Goal: Find specific page/section: Find specific page/section

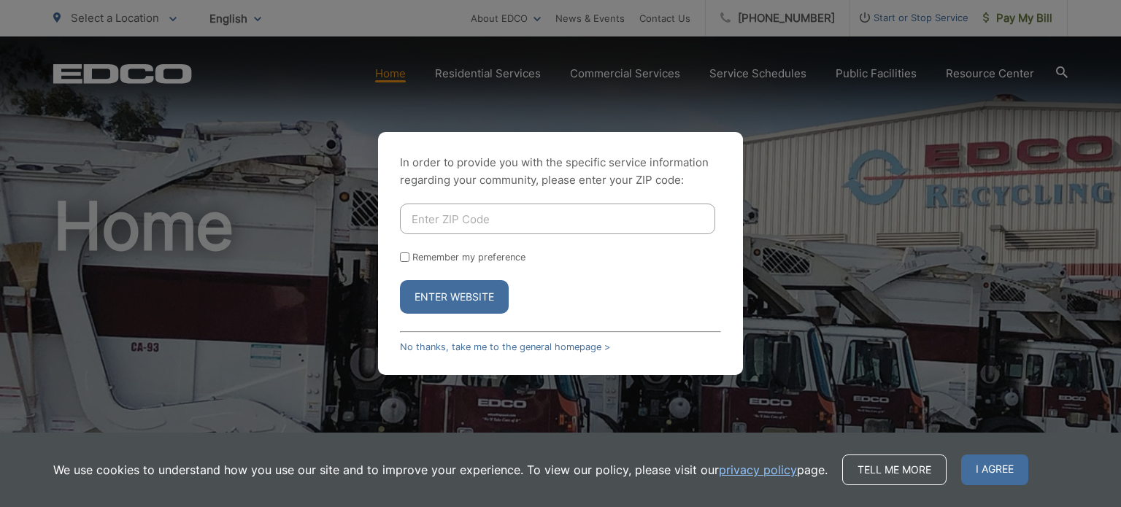
click at [575, 212] on input "Enter ZIP Code" at bounding box center [557, 219] width 315 height 31
type input "92028"
click at [405, 256] on input "Remember my preference" at bounding box center [404, 257] width 9 height 9
checkbox input "true"
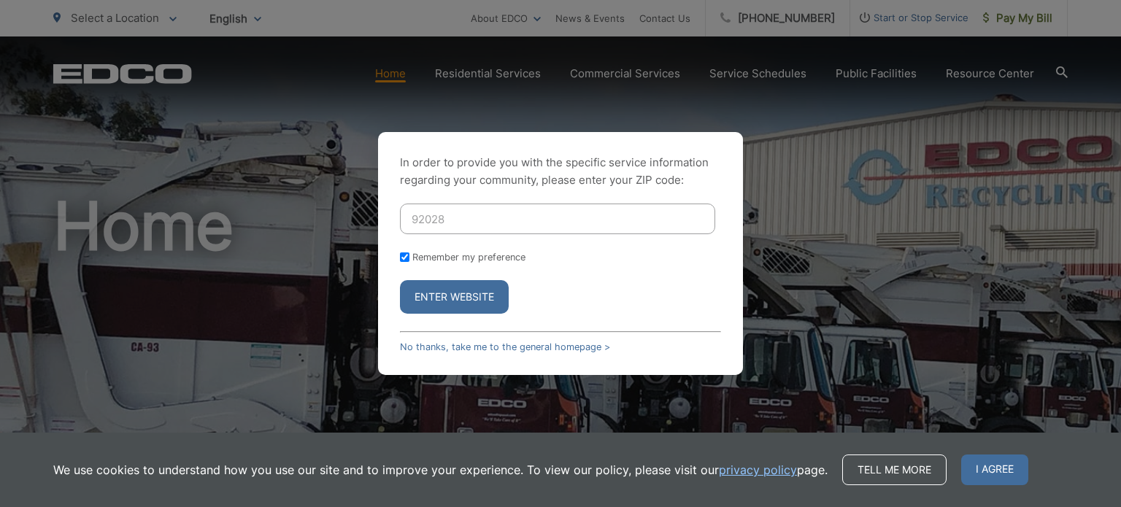
click at [457, 288] on button "Enter Website" at bounding box center [454, 297] width 109 height 34
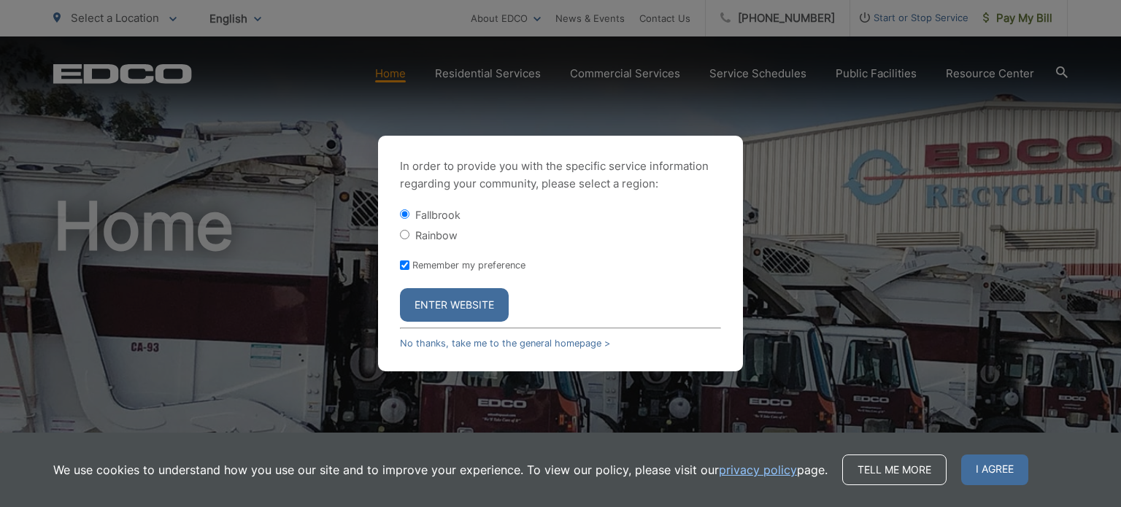
click at [456, 300] on button "Enter Website" at bounding box center [454, 305] width 109 height 34
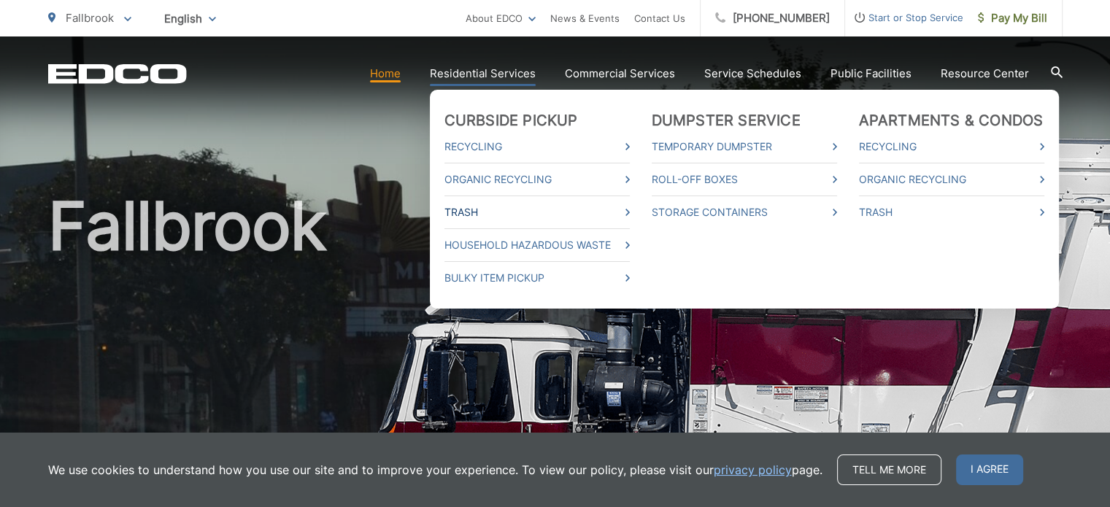
click at [477, 210] on link "Trash" at bounding box center [537, 213] width 185 height 18
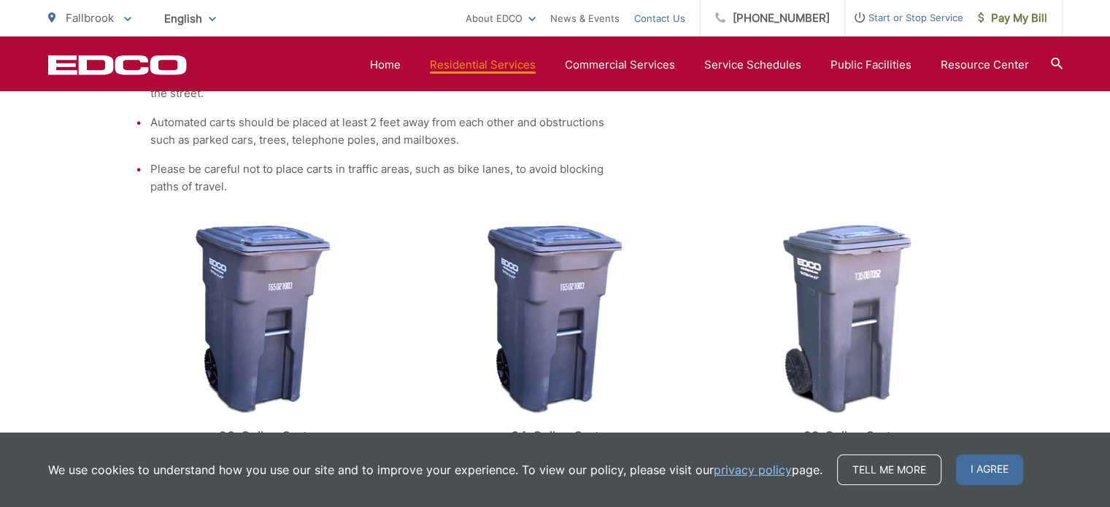
scroll to position [493, 0]
